Goal: Task Accomplishment & Management: Complete application form

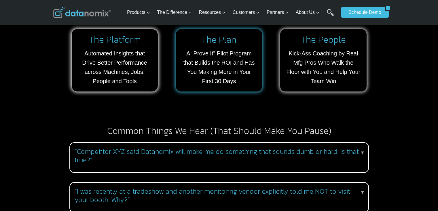
scroll to position [519, 0]
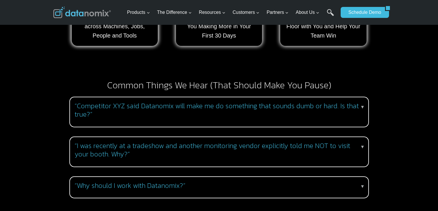
click at [299, 143] on h3 "“I was recently at a tradeshow and another monitoring vendor explicitly told me…" at bounding box center [218, 150] width 287 height 17
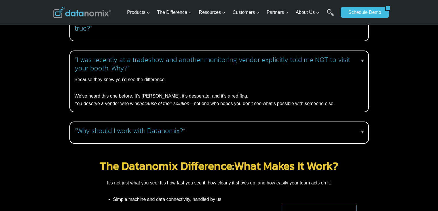
scroll to position [605, 0]
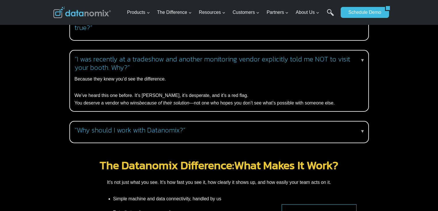
click at [229, 126] on h3 "“Why should I work with Datanomix?”" at bounding box center [218, 130] width 287 height 8
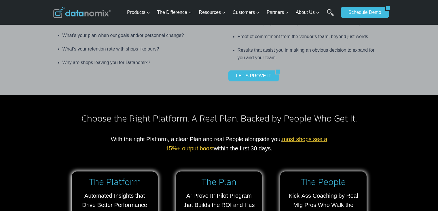
scroll to position [259, 0]
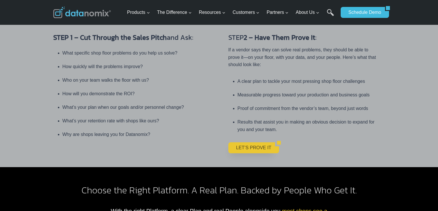
click at [255, 142] on link "LET’S PROVE IT" at bounding box center [252, 147] width 47 height 11
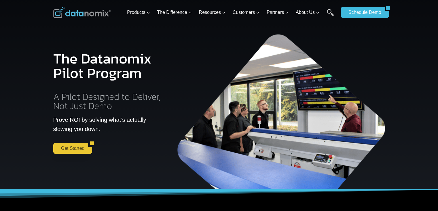
click at [74, 146] on link "Get Started" at bounding box center [70, 148] width 35 height 11
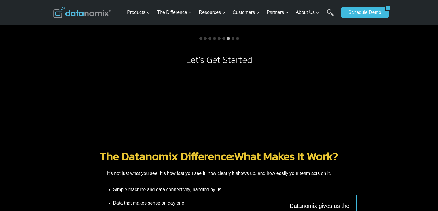
scroll to position [605, 0]
